Goal: Task Accomplishment & Management: Manage account settings

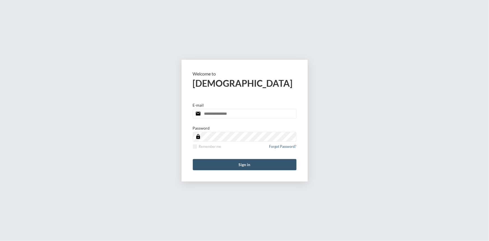
type input "**********"
click at [256, 164] on button "Sign in" at bounding box center [245, 164] width 104 height 11
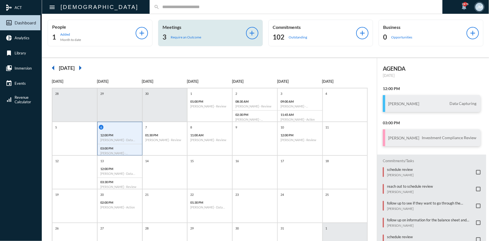
click at [172, 22] on div "Meetings 3 Require an Outcome add" at bounding box center [210, 33] width 105 height 27
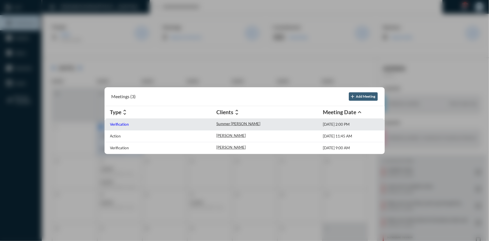
click at [118, 123] on p "Verification" at bounding box center [119, 124] width 19 height 4
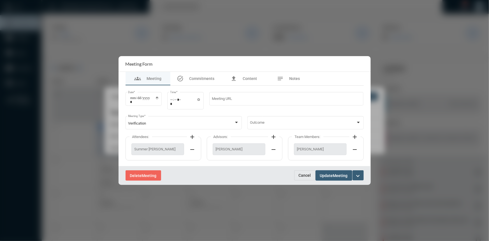
click at [362, 176] on button "expand_more" at bounding box center [358, 175] width 11 height 10
drag, startPoint x: 439, startPoint y: 135, endPoint x: 400, endPoint y: 128, distance: 39.6
click at [439, 134] on div at bounding box center [244, 120] width 489 height 241
click at [359, 123] on div at bounding box center [358, 122] width 3 height 1
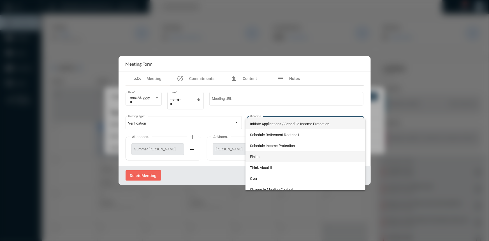
click at [253, 154] on span "Finish" at bounding box center [305, 156] width 111 height 11
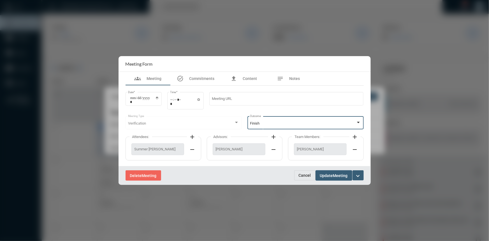
click at [333, 172] on button "Update Meeting" at bounding box center [334, 175] width 37 height 10
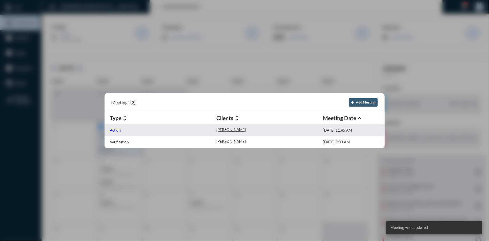
click at [113, 129] on p "Action" at bounding box center [115, 130] width 11 height 4
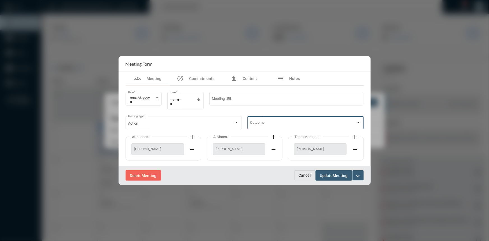
click at [358, 122] on div at bounding box center [358, 122] width 3 height 1
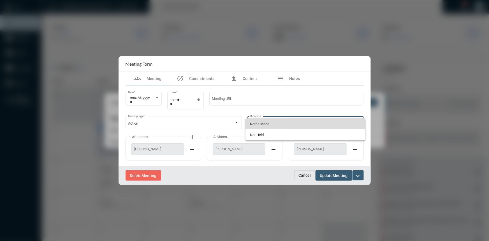
click at [257, 121] on span "Notes Made" at bounding box center [305, 123] width 111 height 11
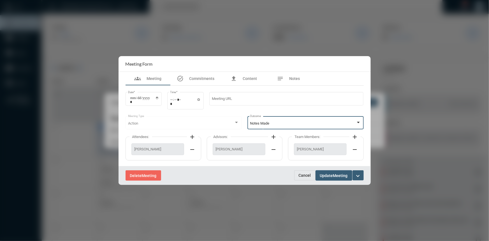
click at [324, 177] on span "Update" at bounding box center [326, 175] width 13 height 4
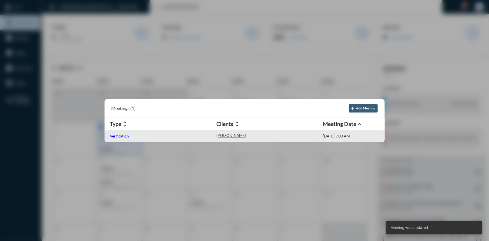
click at [120, 135] on p "Verification" at bounding box center [119, 136] width 19 height 4
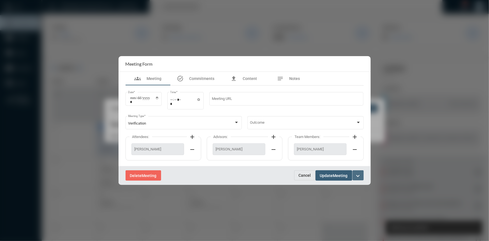
click at [362, 174] on button "expand_more" at bounding box center [358, 175] width 11 height 10
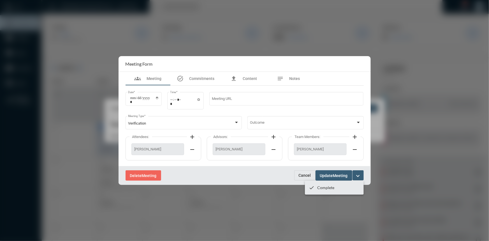
click at [399, 141] on div at bounding box center [244, 120] width 489 height 241
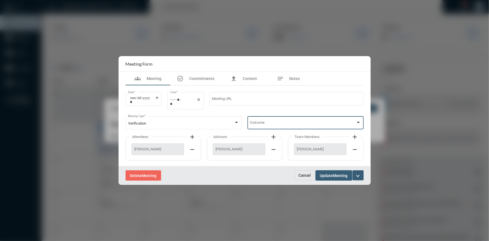
click at [357, 121] on div at bounding box center [358, 122] width 5 height 4
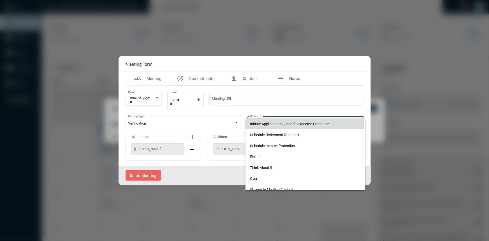
click at [274, 124] on span "Initiate Applications / Schedule Income Protection" at bounding box center [305, 123] width 111 height 11
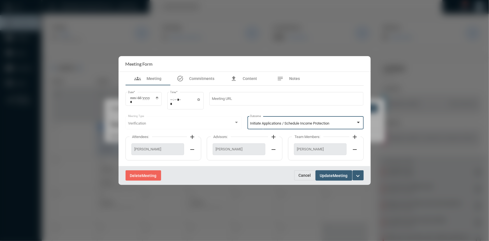
click at [340, 176] on span "Meeting" at bounding box center [340, 175] width 15 height 4
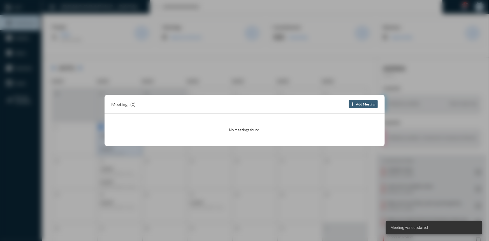
click at [284, 45] on div at bounding box center [244, 120] width 489 height 241
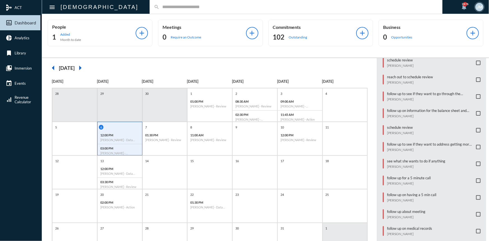
scroll to position [59, 0]
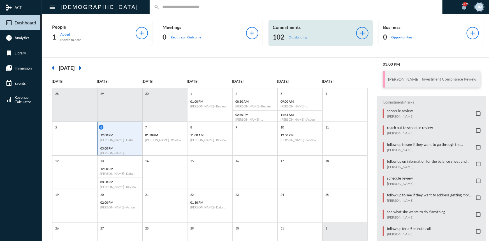
click at [294, 28] on p "Commitments" at bounding box center [315, 26] width 84 height 5
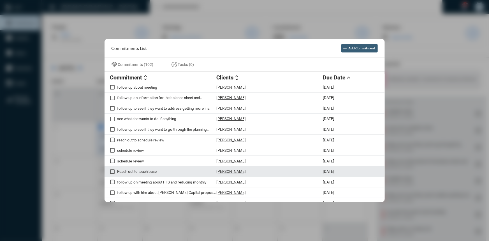
scroll to position [76, 0]
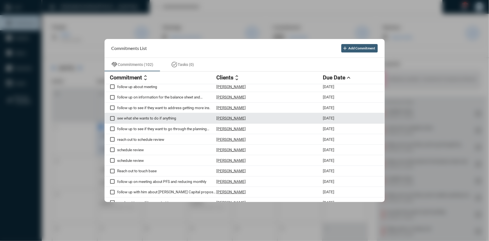
click at [224, 118] on p "[PERSON_NAME]" at bounding box center [231, 118] width 29 height 4
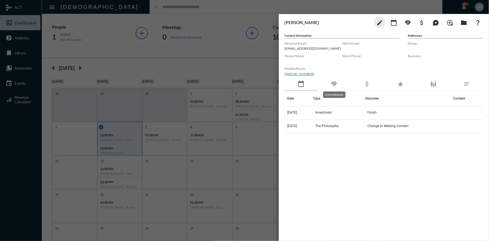
click at [335, 82] on mat-icon "handshake" at bounding box center [334, 83] width 7 height 7
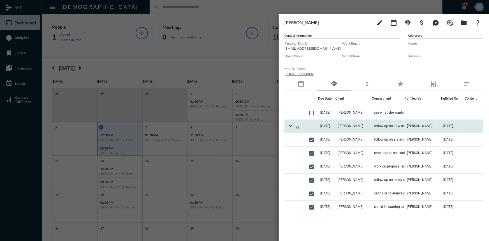
click at [326, 126] on span "9/10/25" at bounding box center [325, 126] width 10 height 4
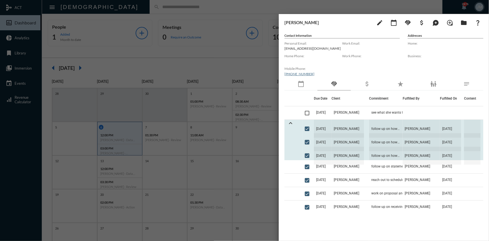
click at [266, 61] on div at bounding box center [244, 120] width 489 height 241
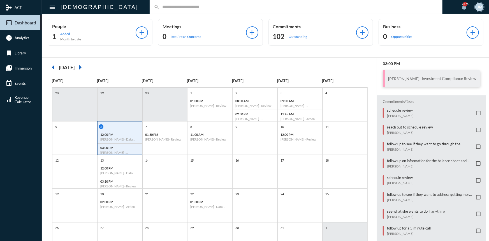
scroll to position [0, 0]
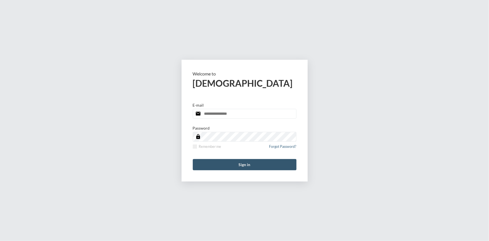
type input "**********"
click at [250, 167] on button "Sign in" at bounding box center [245, 164] width 104 height 11
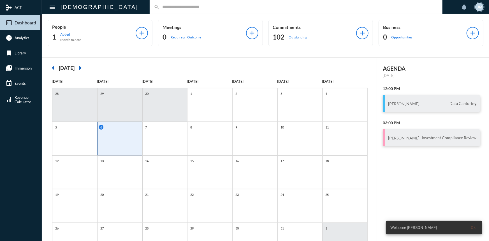
click at [160, 8] on input "text" at bounding box center [299, 6] width 279 height 5
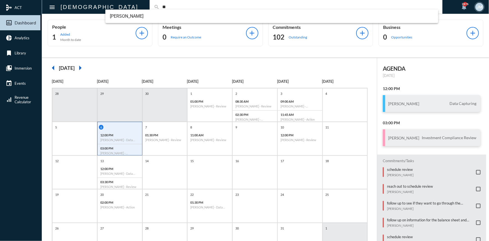
type input "*"
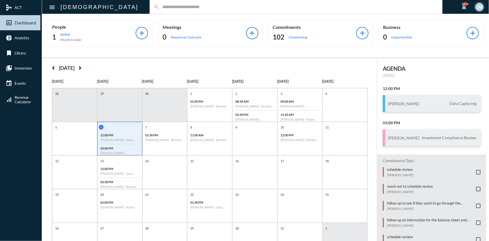
type input "*"
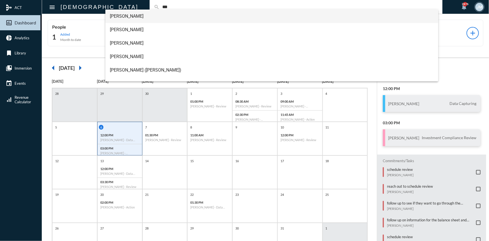
type input "***"
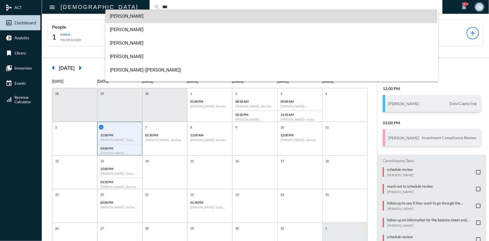
click at [118, 16] on span "[PERSON_NAME]" at bounding box center [272, 16] width 324 height 13
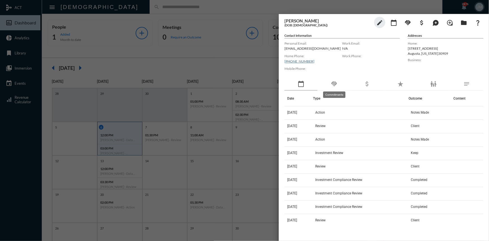
click at [331, 83] on mat-icon "handshake" at bounding box center [334, 83] width 7 height 7
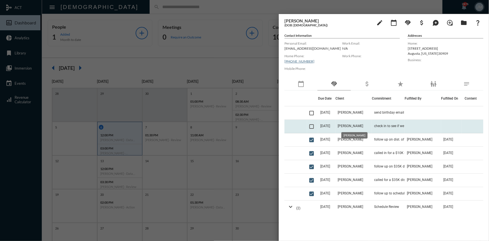
click at [358, 126] on span "[PERSON_NAME]" at bounding box center [351, 126] width 26 height 4
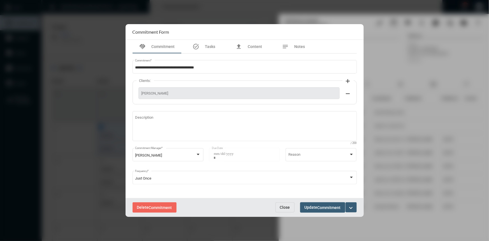
click at [280, 204] on button "Close" at bounding box center [285, 207] width 19 height 10
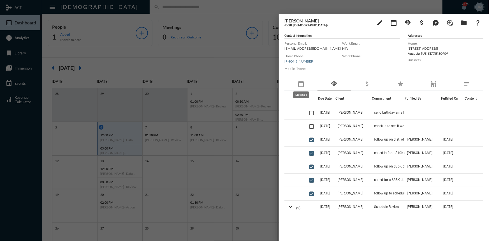
click at [302, 83] on mat-icon "calendar_today" at bounding box center [301, 83] width 7 height 7
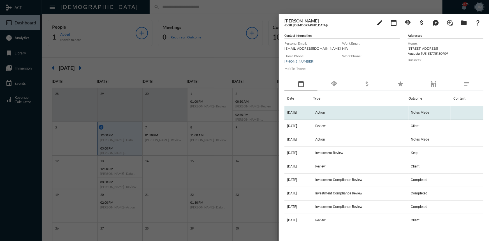
click at [292, 112] on span "[DATE]" at bounding box center [292, 112] width 10 height 4
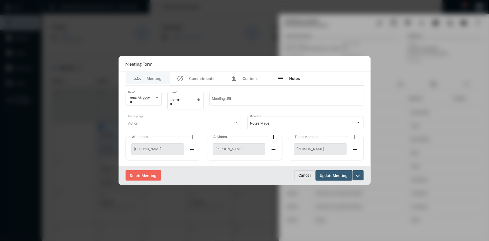
click at [294, 78] on span "Notes" at bounding box center [295, 78] width 11 height 4
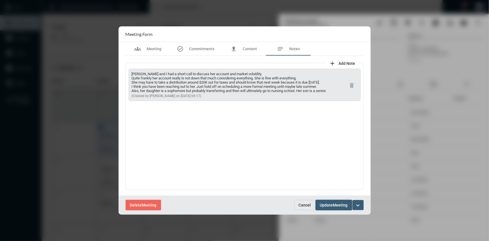
click at [299, 203] on span "Cancel" at bounding box center [305, 205] width 12 height 4
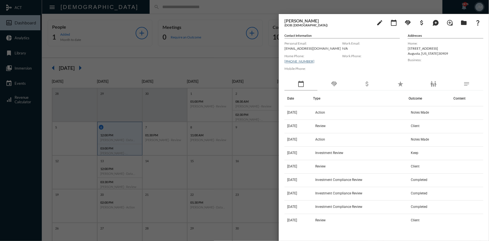
click at [273, 57] on div at bounding box center [244, 120] width 489 height 241
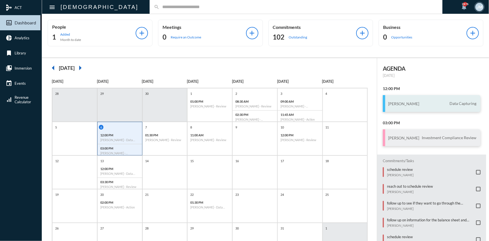
click at [418, 101] on div "[PERSON_NAME] Data Capturing" at bounding box center [432, 103] width 98 height 17
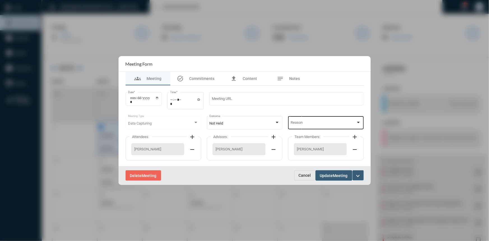
click at [359, 122] on div at bounding box center [358, 122] width 3 height 1
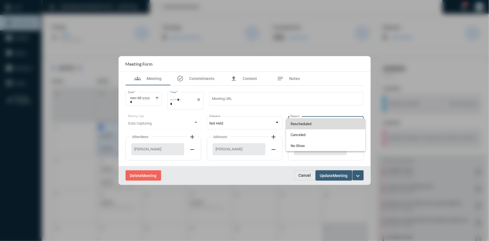
click at [309, 124] on span "Rescheduled" at bounding box center [326, 123] width 70 height 11
click at [332, 175] on span "Update" at bounding box center [326, 175] width 13 height 4
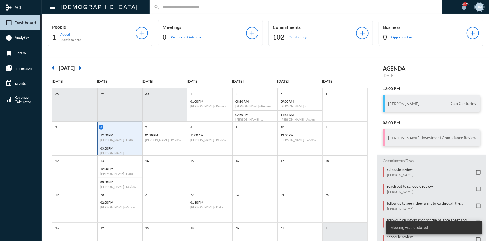
click at [86, 69] on mat-icon "arrow_right" at bounding box center [80, 67] width 11 height 11
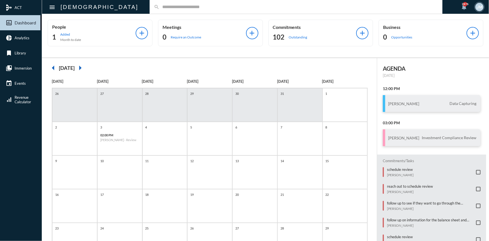
click at [160, 8] on input "text" at bounding box center [299, 6] width 279 height 5
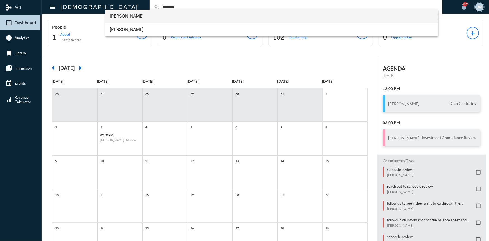
type input "*******"
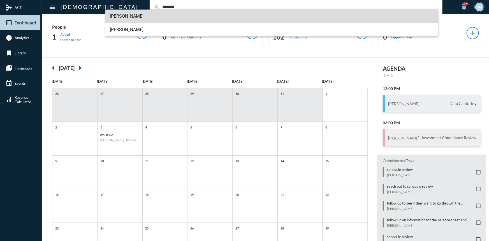
click at [118, 16] on span "[PERSON_NAME]" at bounding box center [272, 16] width 324 height 13
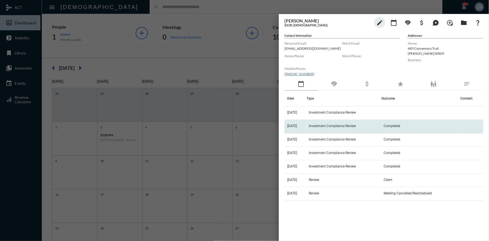
click at [322, 126] on span "Investment Compliance Review" at bounding box center [332, 126] width 47 height 4
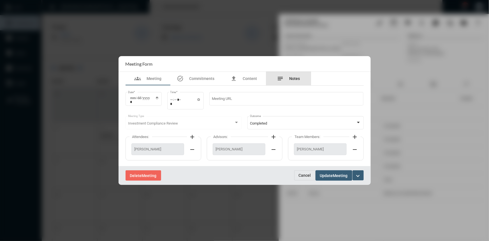
click at [289, 79] on div "notes Notes" at bounding box center [288, 78] width 23 height 7
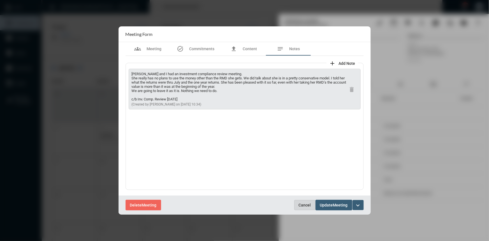
click at [305, 203] on span "Cancel" at bounding box center [305, 205] width 12 height 4
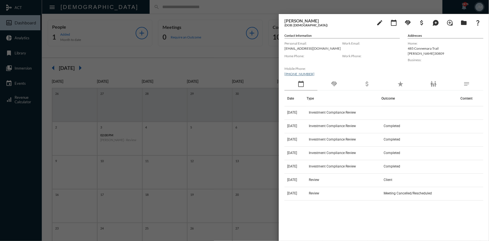
click at [233, 57] on div at bounding box center [244, 120] width 489 height 241
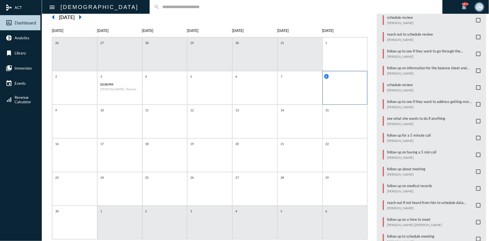
scroll to position [63, 0]
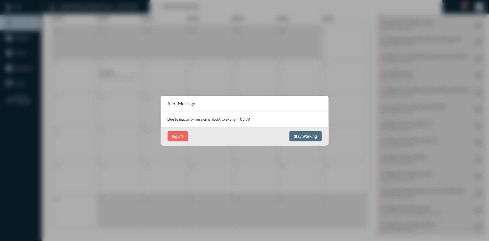
click at [303, 140] on button "Stay Working" at bounding box center [306, 136] width 32 height 10
click at [310, 132] on button "Stay Working" at bounding box center [306, 136] width 32 height 10
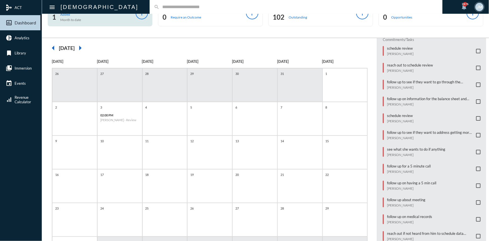
scroll to position [11, 0]
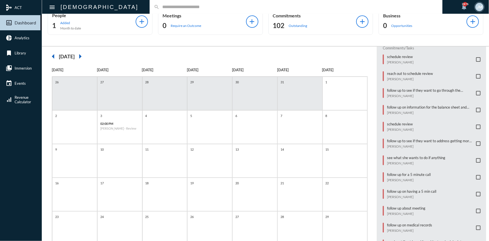
click at [56, 55] on mat-icon "arrow_left" at bounding box center [53, 56] width 11 height 11
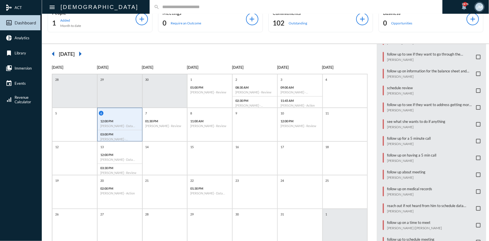
scroll to position [0, 0]
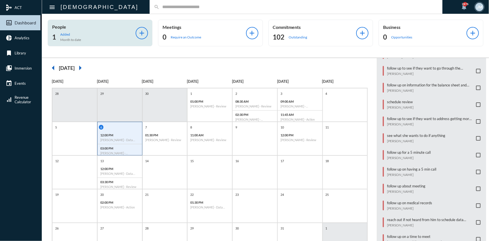
click at [59, 28] on p "People" at bounding box center [94, 26] width 84 height 5
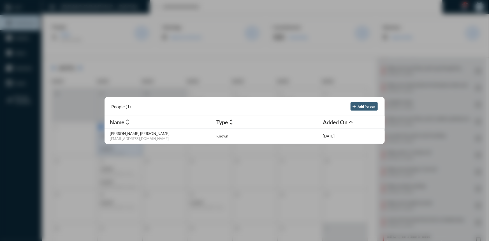
click at [307, 74] on div at bounding box center [244, 120] width 489 height 241
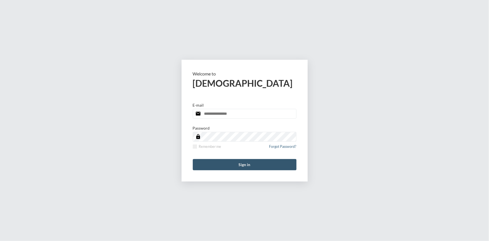
type input "**********"
click at [246, 165] on button "Sign in" at bounding box center [245, 164] width 104 height 11
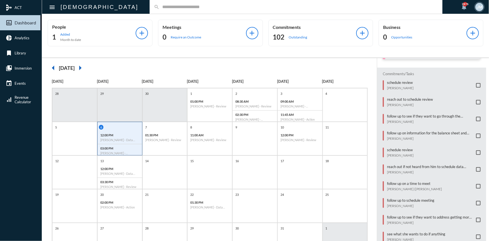
scroll to position [59, 0]
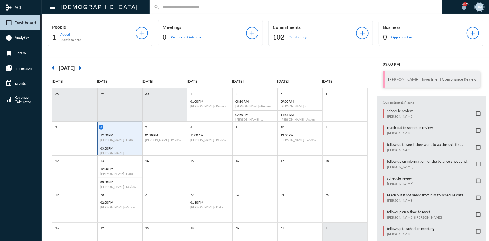
click at [150, 4] on div "search" at bounding box center [296, 7] width 293 height 14
click at [160, 4] on input "text" at bounding box center [299, 6] width 279 height 5
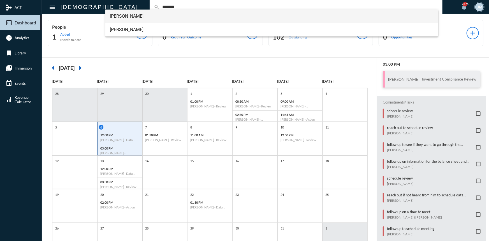
type input "*******"
click at [133, 15] on span "Clay Brunson" at bounding box center [272, 16] width 324 height 13
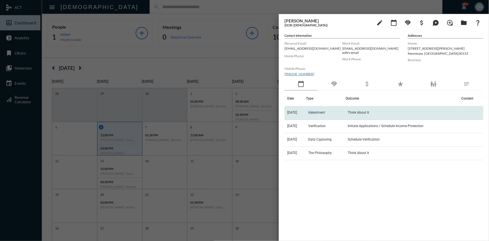
click at [314, 111] on span "Investment" at bounding box center [316, 112] width 17 height 4
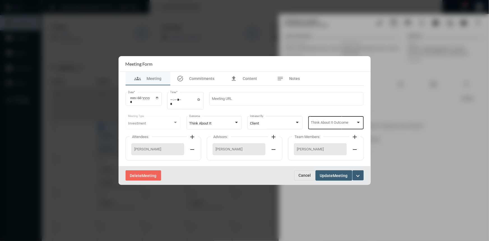
click at [359, 123] on div at bounding box center [358, 122] width 3 height 1
click at [322, 123] on span "Open Account" at bounding box center [336, 123] width 50 height 11
click at [340, 174] on span "Meeting" at bounding box center [340, 175] width 15 height 4
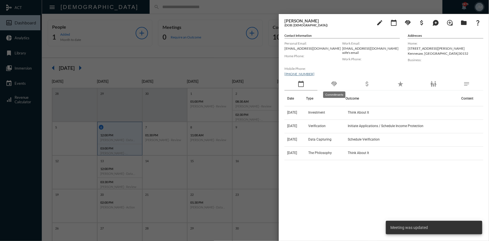
click at [336, 84] on mat-icon "handshake" at bounding box center [334, 83] width 7 height 7
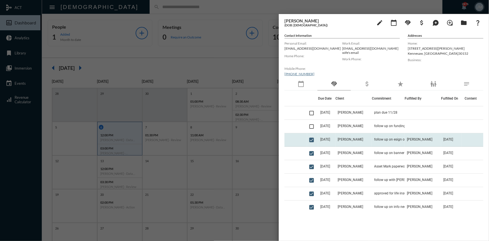
click at [324, 140] on span "[DATE]" at bounding box center [325, 139] width 10 height 4
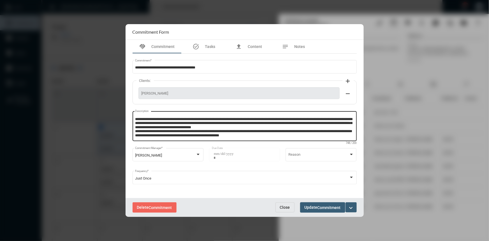
scroll to position [11, 0]
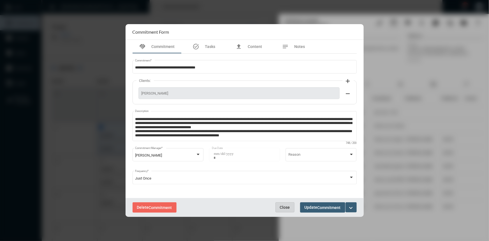
click at [288, 206] on span "Close" at bounding box center [285, 207] width 10 height 4
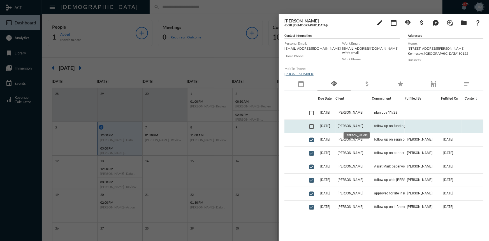
click at [348, 126] on span "Clay Brunson" at bounding box center [351, 126] width 26 height 4
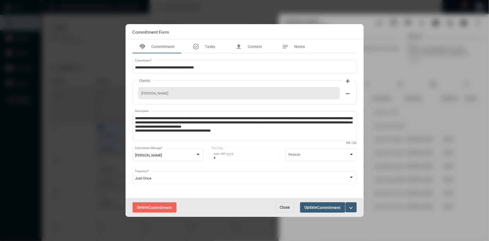
click at [285, 210] on button "Close" at bounding box center [285, 207] width 19 height 10
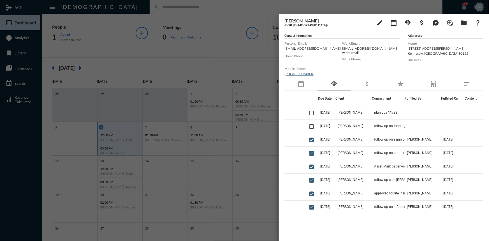
click at [251, 70] on div at bounding box center [244, 120] width 489 height 241
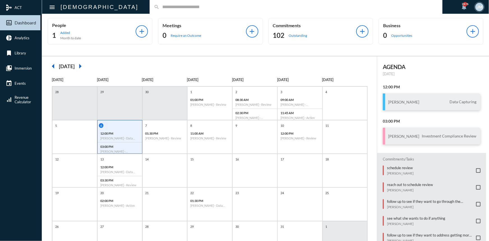
scroll to position [0, 0]
